Goal: Navigation & Orientation: Find specific page/section

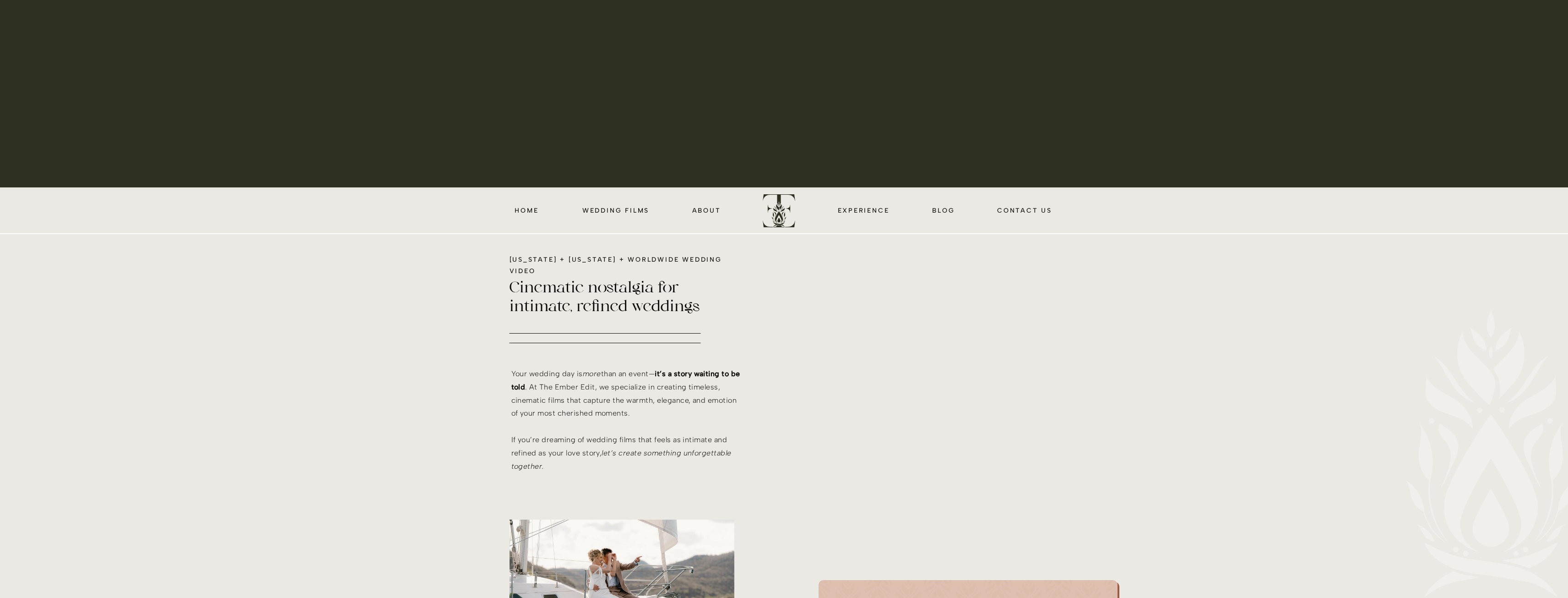
scroll to position [412, 0]
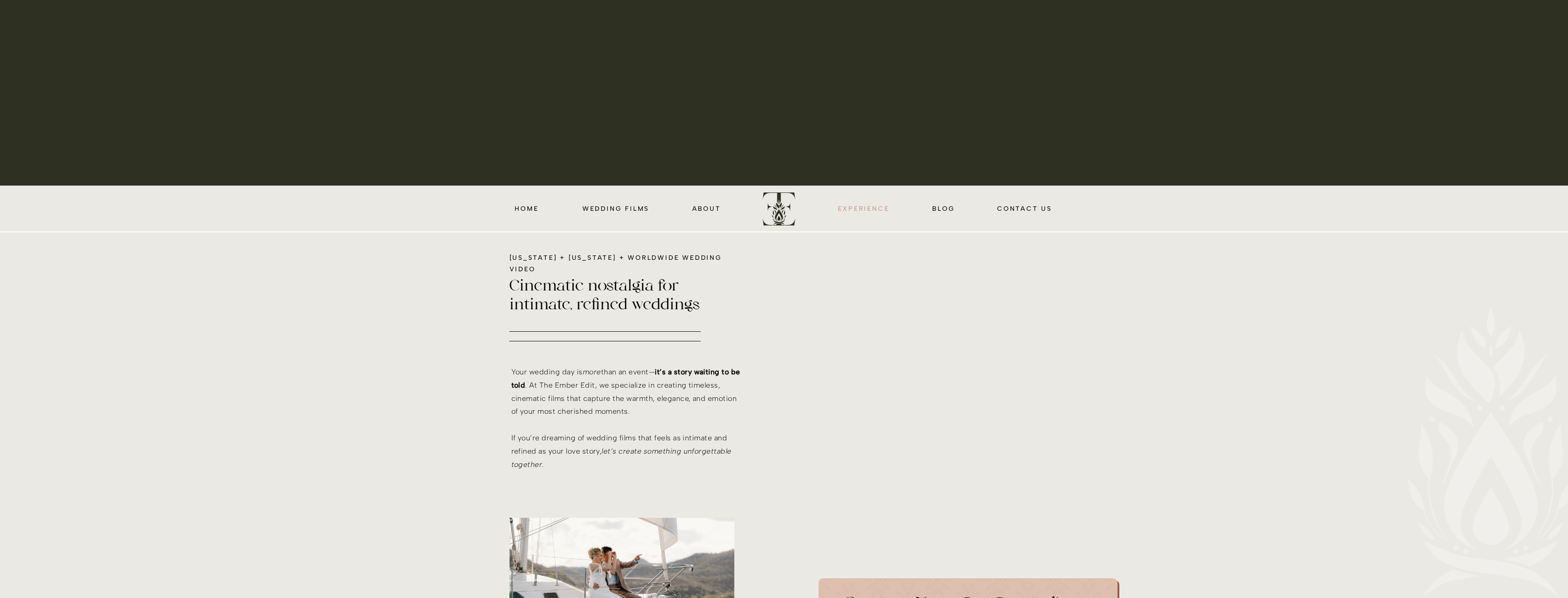
drag, startPoint x: 864, startPoint y: 208, endPoint x: 870, endPoint y: 212, distance: 7.2
click at [864, 208] on nav "EXPERIENCE" at bounding box center [863, 208] width 55 height 10
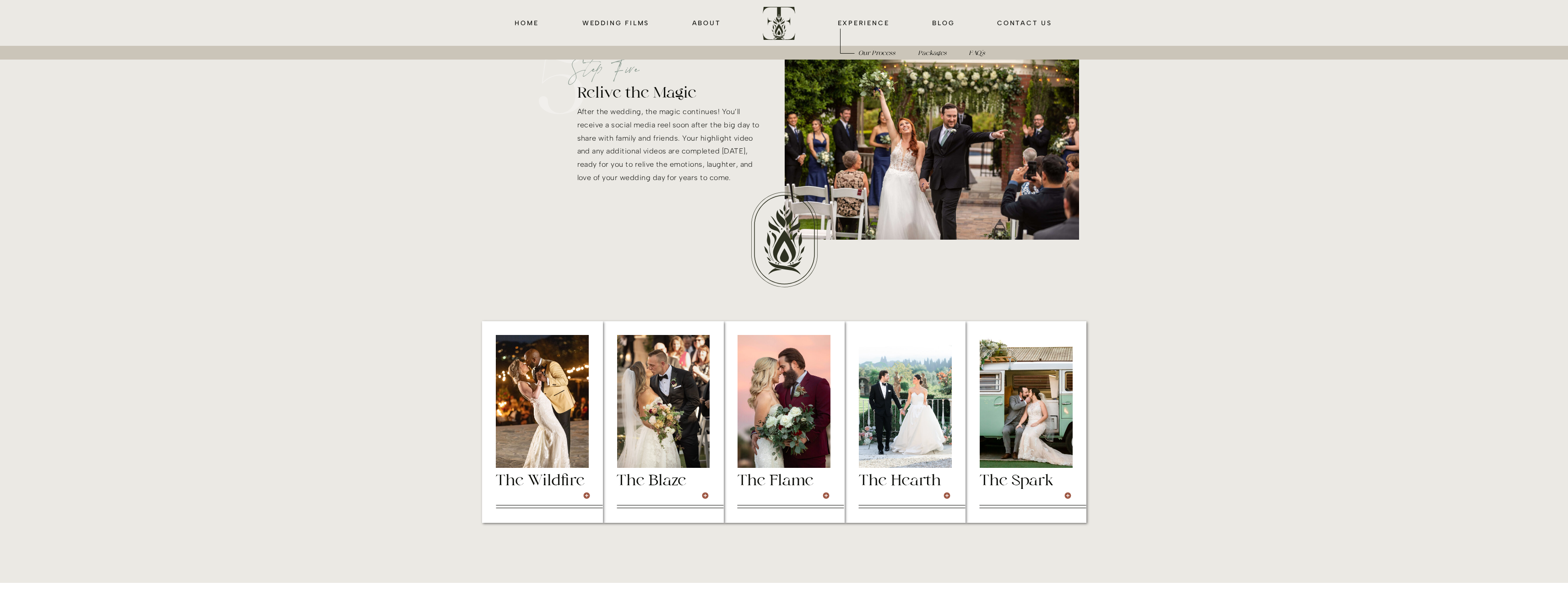
scroll to position [2519, 0]
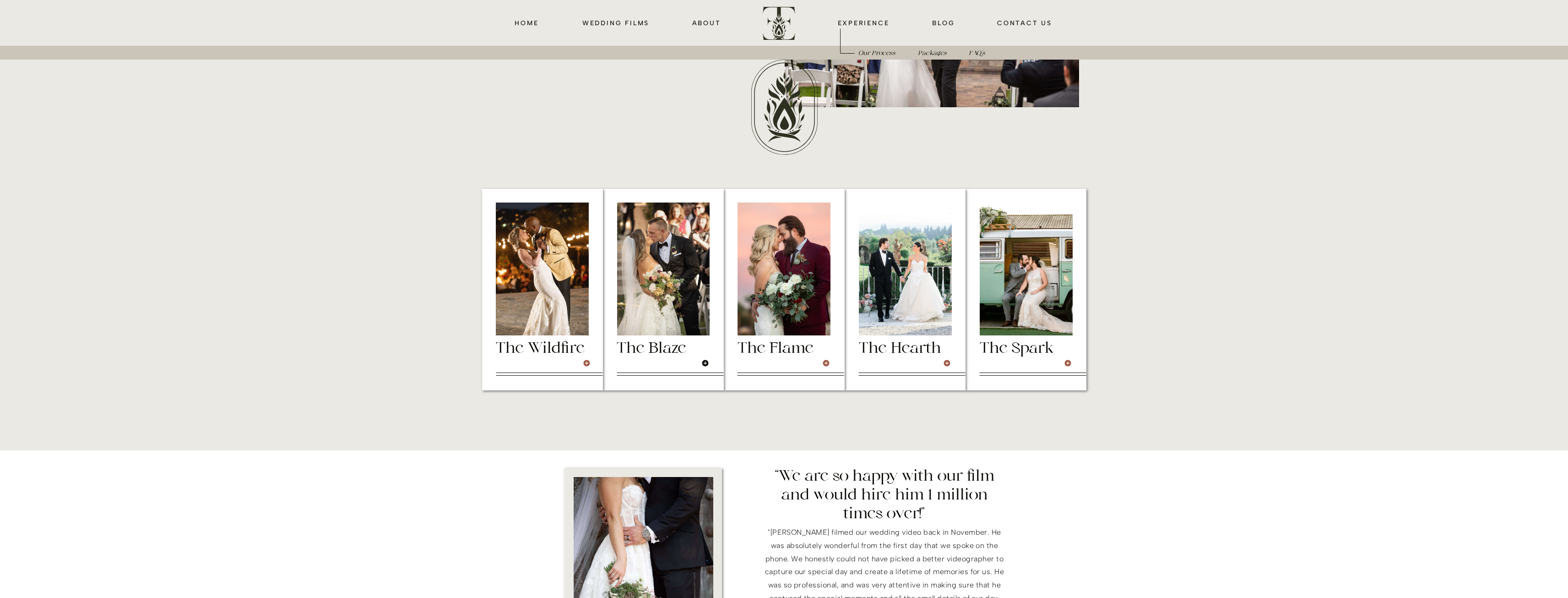
click at [703, 362] on icon at bounding box center [705, 363] width 7 height 7
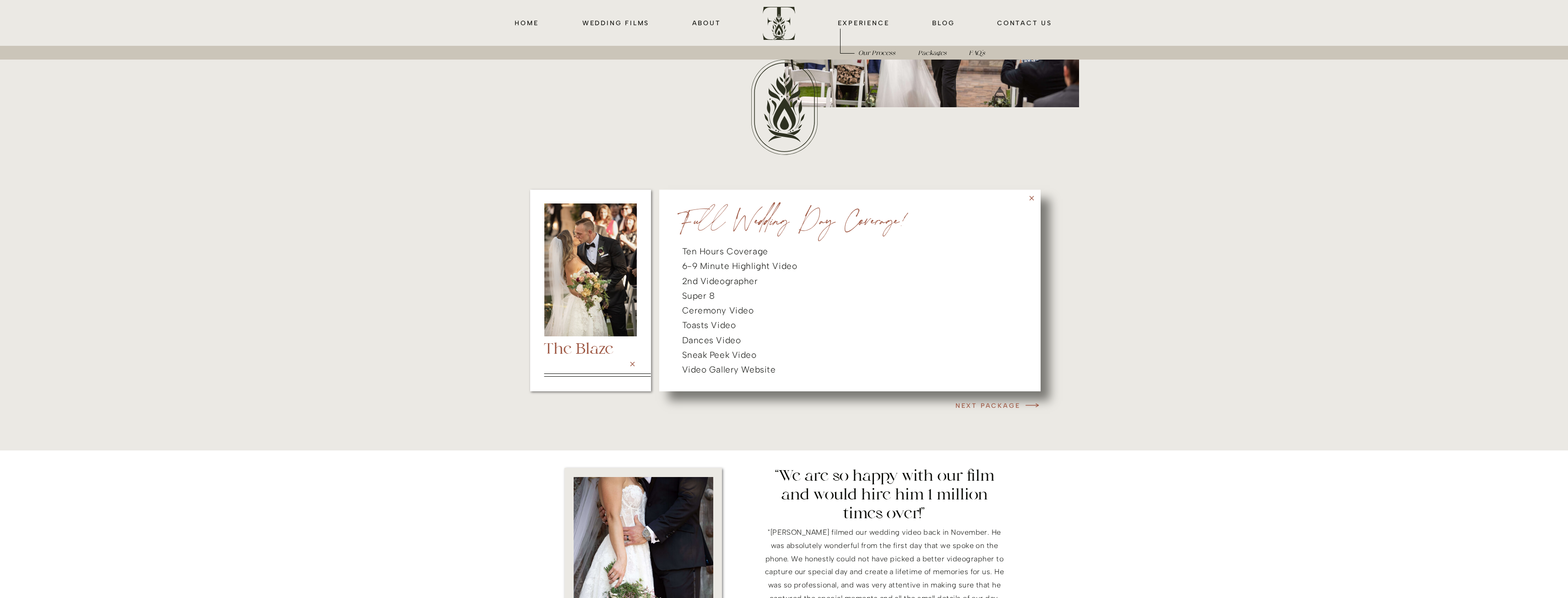
click at [1031, 200] on icon at bounding box center [1032, 198] width 8 height 8
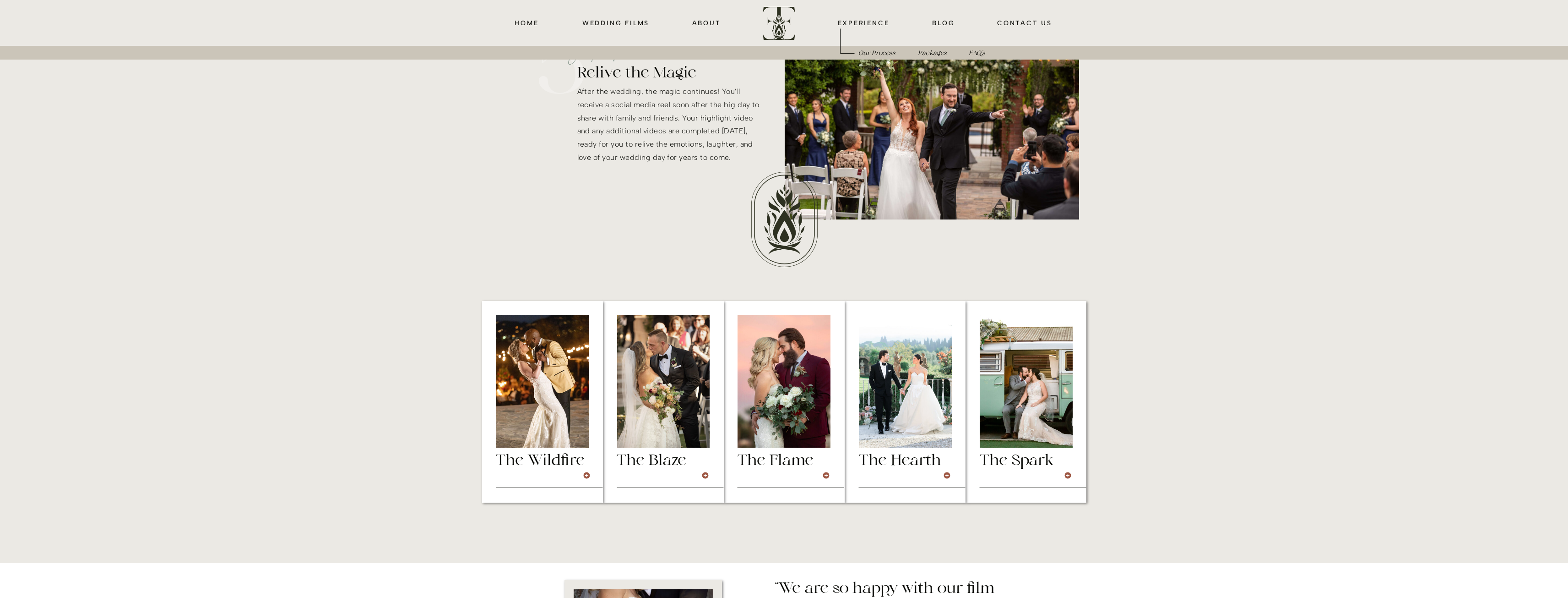
scroll to position [2565, 0]
